Goal: Task Accomplishment & Management: Manage account settings

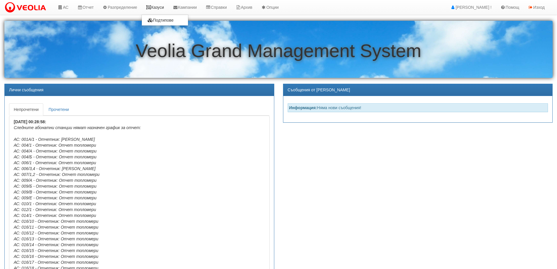
click at [151, 6] on icon at bounding box center [148, 7] width 5 height 4
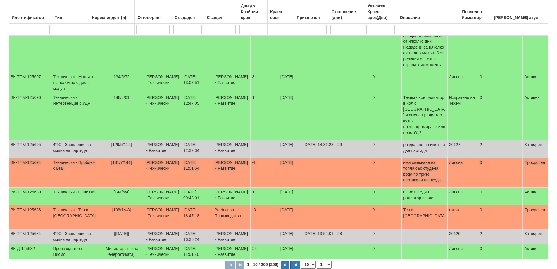
scroll to position [146, 0]
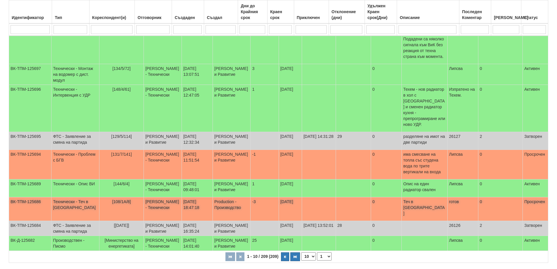
click at [114, 199] on span "[108/1А/8]" at bounding box center [121, 201] width 19 height 5
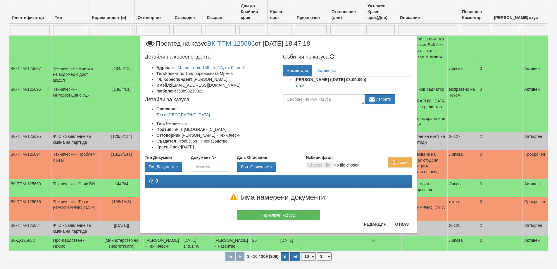
click at [299, 85] on p "готов" at bounding box center [354, 85] width 118 height 6
copy p "готов"
click at [297, 218] on button "Приключи казуса" at bounding box center [278, 215] width 83 height 10
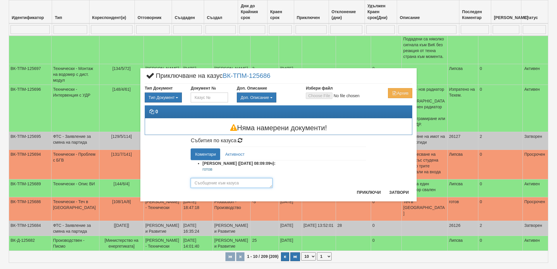
click at [228, 184] on textarea at bounding box center [232, 183] width 82 height 10
paste textarea "готов"
type textarea "готов"
click at [358, 194] on button "Приключи" at bounding box center [368, 191] width 31 height 9
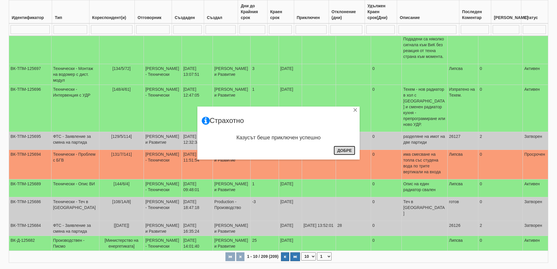
click at [347, 151] on button "Добре" at bounding box center [345, 150] width 22 height 9
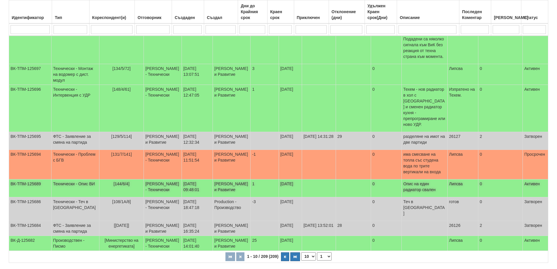
click at [419, 181] on p "Опис на един радиатор свален" at bounding box center [424, 187] width 42 height 12
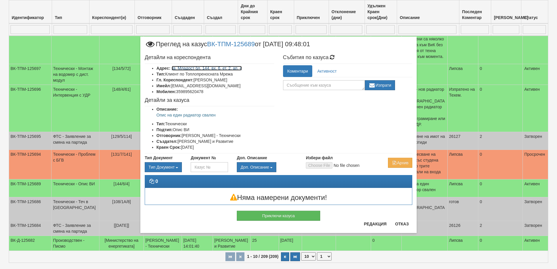
click at [208, 68] on link "кв. Младост бл. 144, вх. 6, ет. 2, ап. 4" at bounding box center [207, 68] width 70 height 5
click at [375, 226] on button "Редакция" at bounding box center [375, 223] width 30 height 9
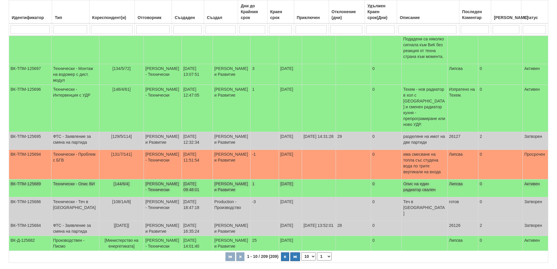
click at [113, 181] on span "[144/6/4]" at bounding box center [121, 183] width 16 height 5
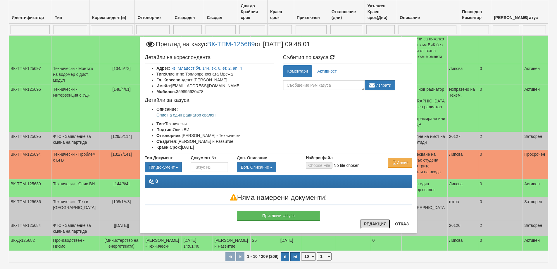
click at [375, 226] on button "Редакция" at bounding box center [375, 223] width 30 height 9
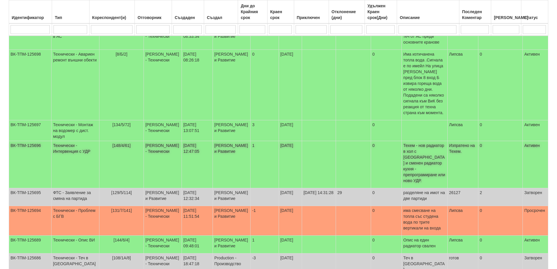
scroll to position [88, 0]
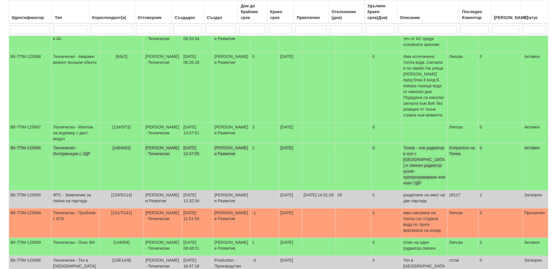
click at [112, 145] on span "[148/4/61]" at bounding box center [121, 147] width 18 height 5
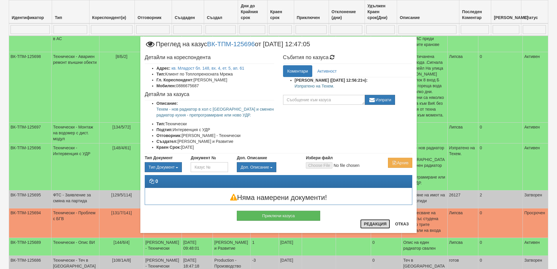
click at [374, 225] on button "Редакция" at bounding box center [375, 223] width 30 height 9
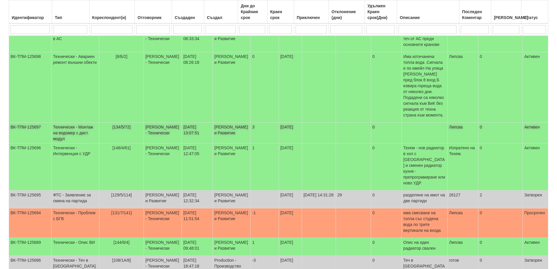
click at [112, 125] on span "[134/5/72]" at bounding box center [121, 127] width 18 height 5
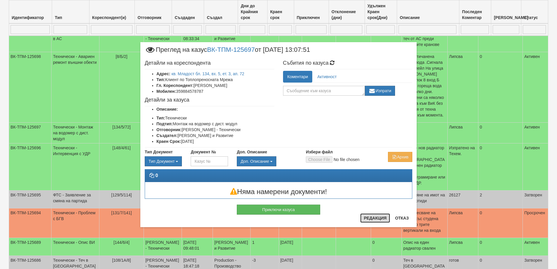
click at [374, 215] on button "Редакция" at bounding box center [375, 217] width 30 height 9
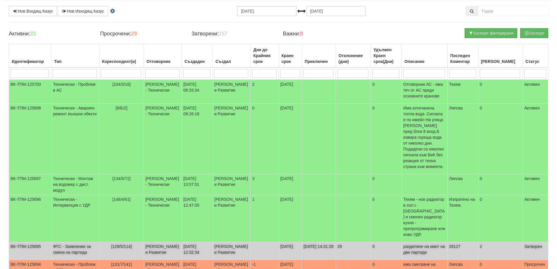
scroll to position [29, 0]
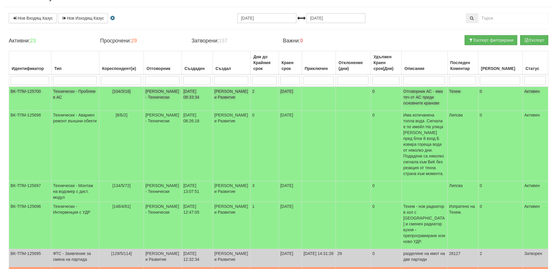
click at [117, 91] on span "[104/3/16]" at bounding box center [121, 91] width 18 height 5
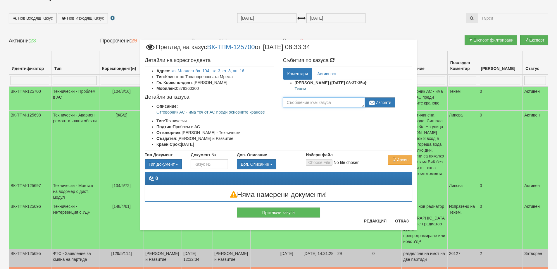
click at [298, 103] on textarea at bounding box center [324, 102] width 82 height 10
click at [340, 101] on textarea "Не го изпращай" at bounding box center [324, 102] width 82 height 10
type textarea "Не го изпращай"
click at [382, 97] on button "Изпрати" at bounding box center [380, 102] width 30 height 10
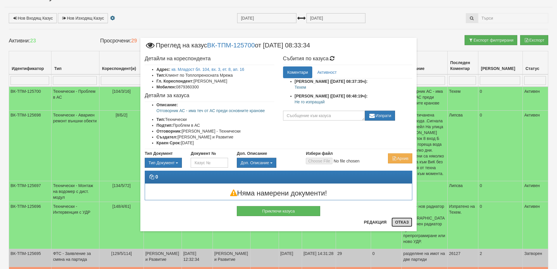
click at [394, 221] on button "Отказ" at bounding box center [401, 221] width 21 height 9
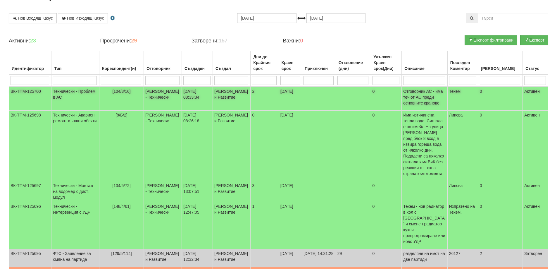
click at [144, 93] on td "[PERSON_NAME] - Технически" at bounding box center [163, 99] width 38 height 24
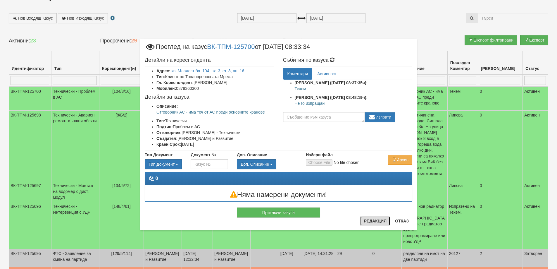
click at [369, 220] on button "Редакция" at bounding box center [375, 220] width 30 height 9
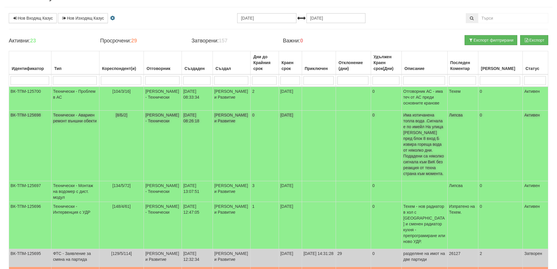
click at [115, 116] on span "[8/Б/2]" at bounding box center [121, 115] width 12 height 5
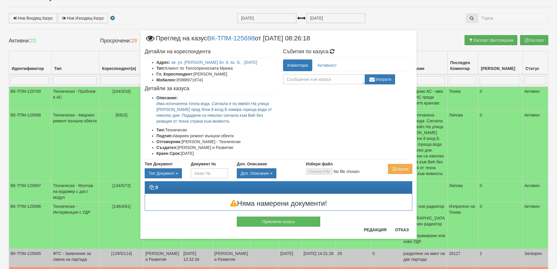
click at [212, 121] on p "Има изтичанена топла вода .Сигнала е по имейл На улица Васил Чекаларов пред бло…" at bounding box center [215, 112] width 118 height 23
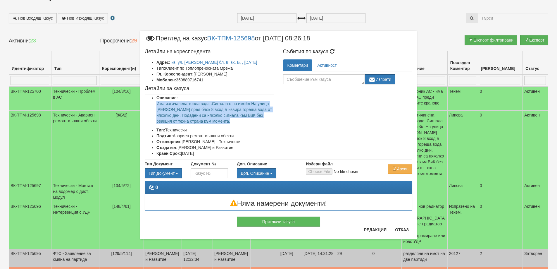
click at [212, 121] on p "Има изтичанена топла вода .Сигнала е по имейл На улица Васил Чекаларов пред бло…" at bounding box center [215, 112] width 118 height 23
click at [206, 114] on p "Има изтичанена топла вода .Сигнала е по имейл На улица Васил Чекаларов пред бло…" at bounding box center [215, 112] width 118 height 23
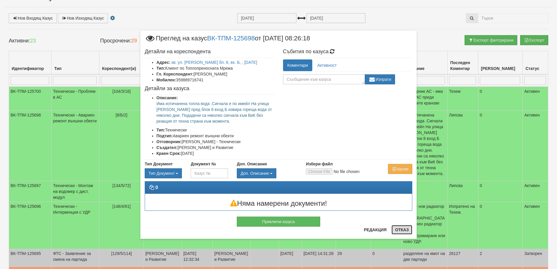
click at [410, 231] on button "Отказ" at bounding box center [401, 229] width 21 height 9
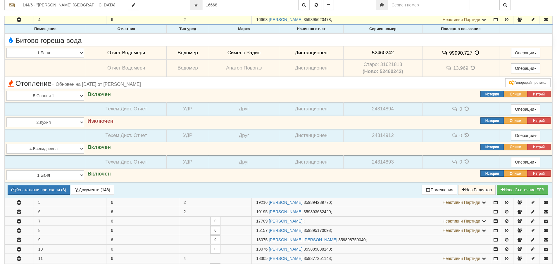
scroll to position [144, 0]
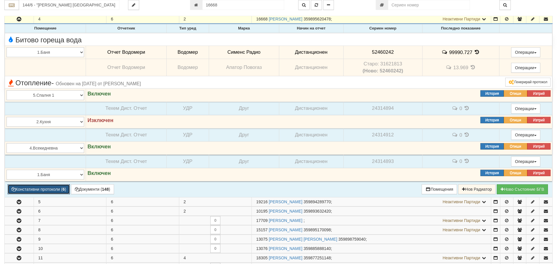
click at [51, 189] on button "Констативни протоколи ( 6 )" at bounding box center [39, 189] width 62 height 10
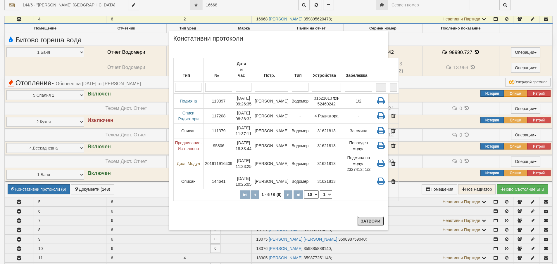
click at [373, 220] on button "Затвори" at bounding box center [370, 221] width 27 height 9
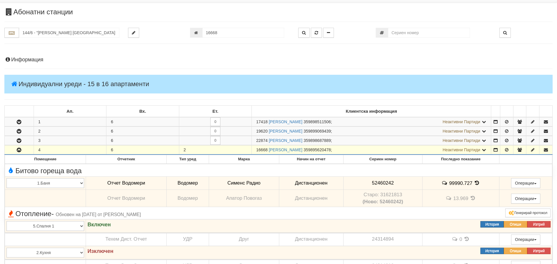
scroll to position [0, 0]
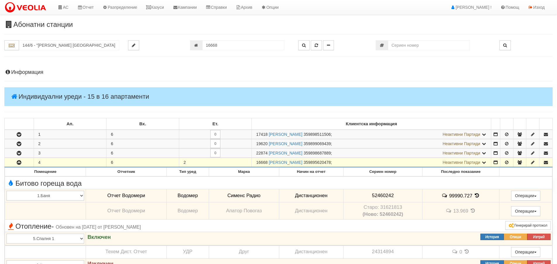
click at [33, 74] on h4 "Информация" at bounding box center [278, 73] width 548 height 6
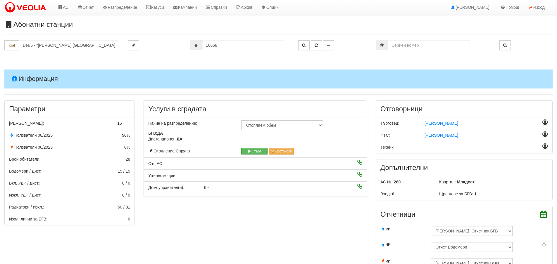
click at [120, 209] on span "60 / 31" at bounding box center [124, 207] width 13 height 5
click at [129, 209] on span "60 / 31" at bounding box center [124, 207] width 13 height 5
click at [125, 147] on strong "0" at bounding box center [125, 147] width 2 height 5
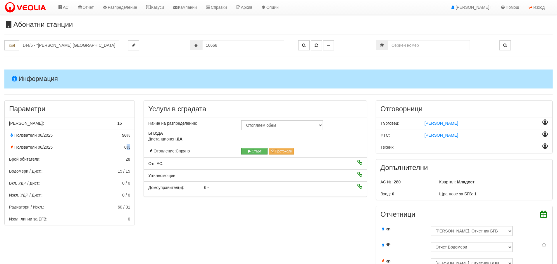
click at [125, 147] on strong "0" at bounding box center [125, 147] width 2 height 5
click at [125, 136] on strong "56" at bounding box center [124, 135] width 5 height 5
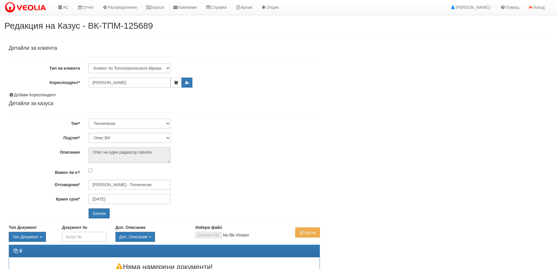
select select "Опис ВИ"
click at [115, 184] on input "[PERSON_NAME] - Технически" at bounding box center [130, 184] width 82 height 10
type input "p"
type input "з"
click at [125, 199] on div "[PERSON_NAME] - Технически" at bounding box center [255, 200] width 333 height 7
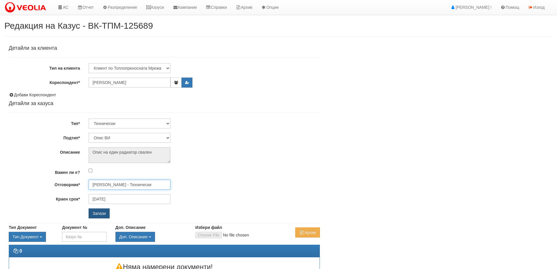
type input "[PERSON_NAME] - Технически"
click at [106, 214] on input "Запази" at bounding box center [99, 213] width 21 height 10
select select "Опис ВИ"
click at [99, 215] on input "Запази" at bounding box center [99, 213] width 21 height 10
select select "Интервенция с УДР"
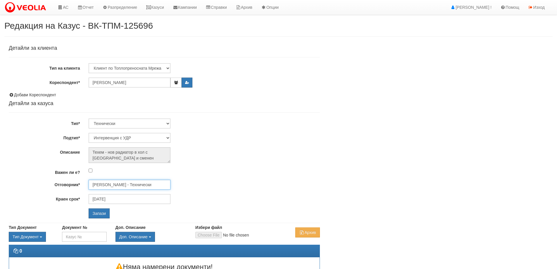
click at [137, 187] on input "[PERSON_NAME] - Технически" at bounding box center [130, 184] width 82 height 10
drag, startPoint x: 130, startPoint y: 201, endPoint x: 113, endPoint y: 208, distance: 18.3
click at [130, 201] on div "Петър Добрев - Технически" at bounding box center [255, 200] width 333 height 7
type input "Петър Добрев - Технически"
click at [99, 213] on input "Запази" at bounding box center [99, 213] width 21 height 10
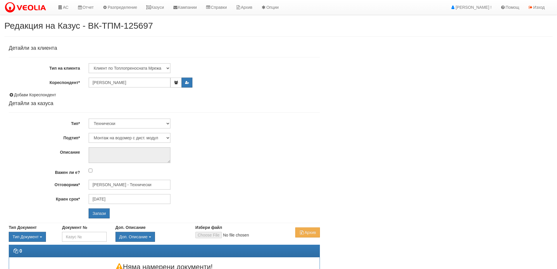
select select "Монтаж на водомер с дист. модул"
click at [114, 182] on input "[PERSON_NAME] - Технически" at bounding box center [130, 184] width 82 height 10
click at [110, 198] on div "Петър Добрев - Технически" at bounding box center [255, 200] width 333 height 7
type input "Петър Добрев - Технически"
click at [104, 213] on input "Запази" at bounding box center [99, 213] width 21 height 10
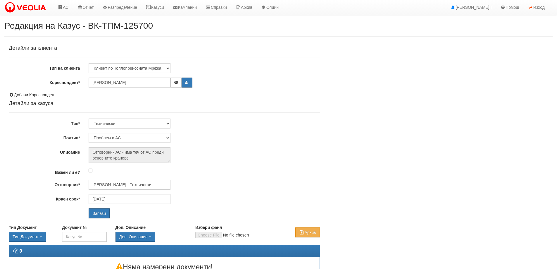
select select "Проблем в АС"
click at [107, 186] on input "[PERSON_NAME] - Технически" at bounding box center [130, 184] width 82 height 10
click at [129, 191] on div "[PERSON_NAME] - Технически" at bounding box center [255, 193] width 333 height 7
type input "[PERSON_NAME] - Технически"
click at [94, 219] on div "Детайли за клиента Тип на клиента Клиент по Топлопреносната Мрежа Институция Па…" at bounding box center [164, 132] width 320 height 180
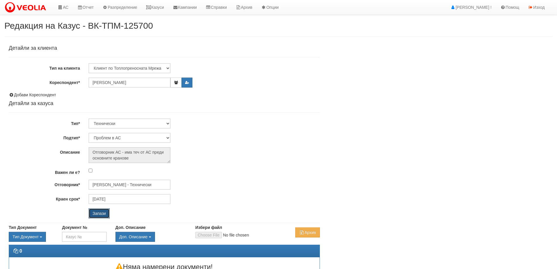
click at [94, 213] on input "Запази" at bounding box center [99, 213] width 21 height 10
